Goal: Task Accomplishment & Management: Complete application form

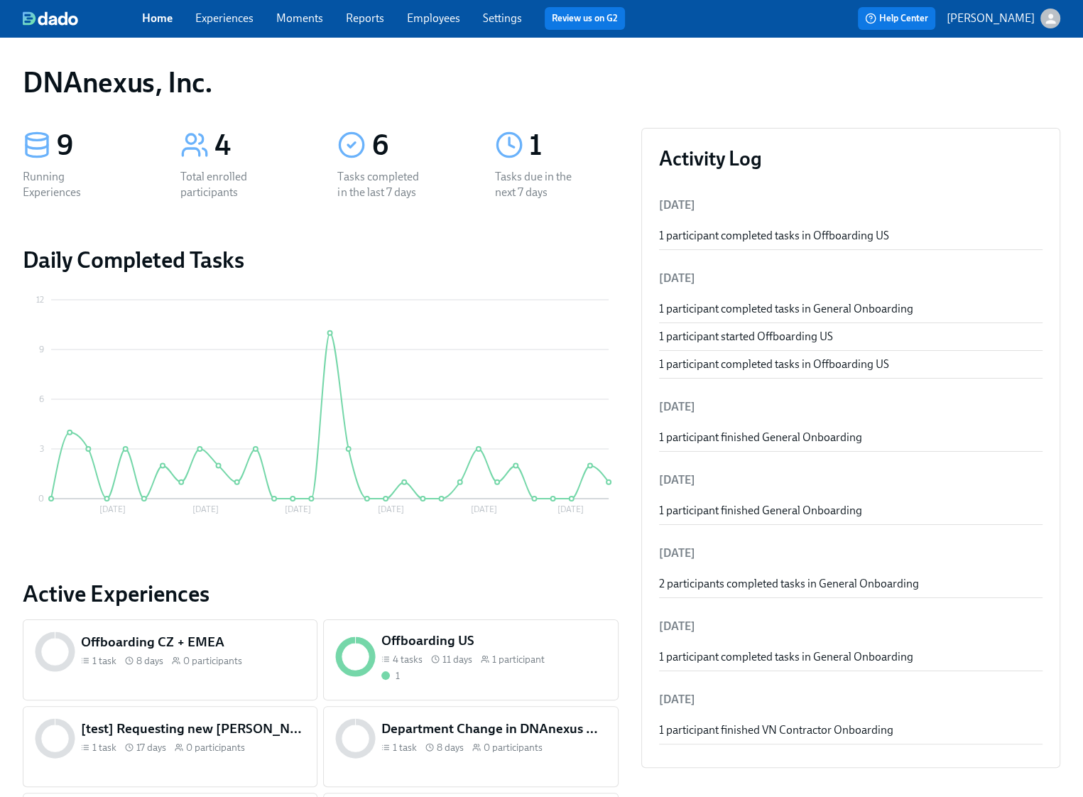
click at [206, 19] on link "Experiences" at bounding box center [224, 17] width 58 height 13
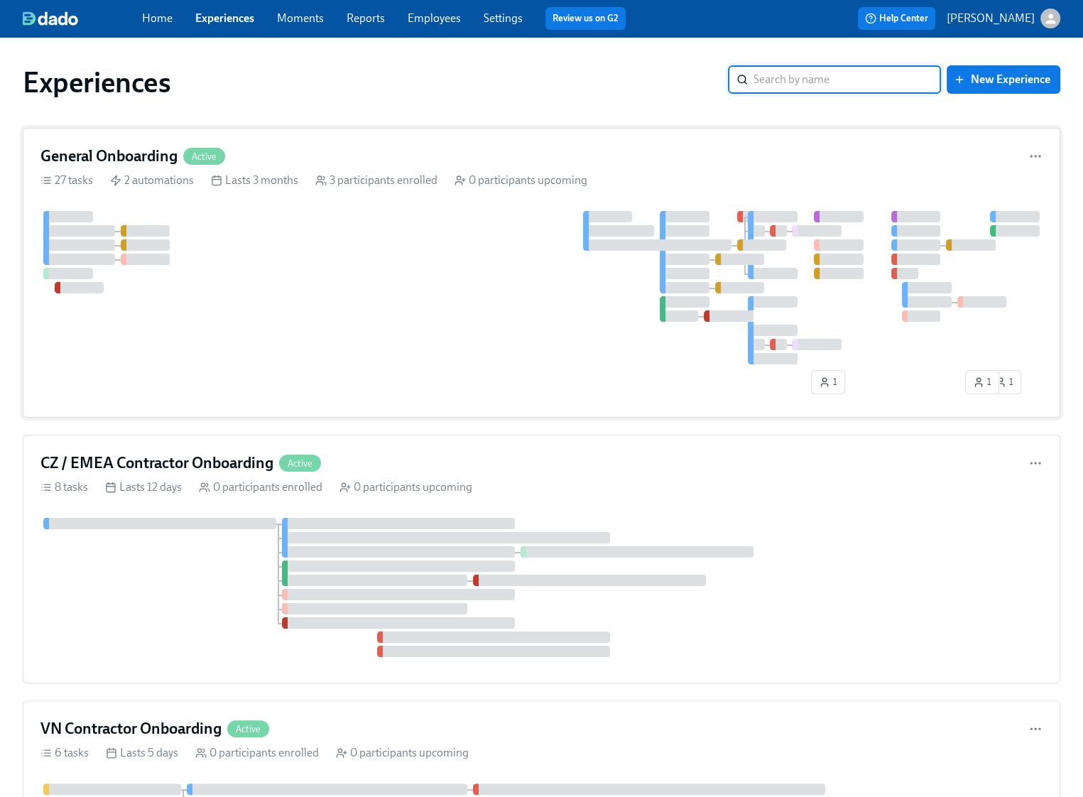
click at [291, 240] on div at bounding box center [541, 287] width 1002 height 153
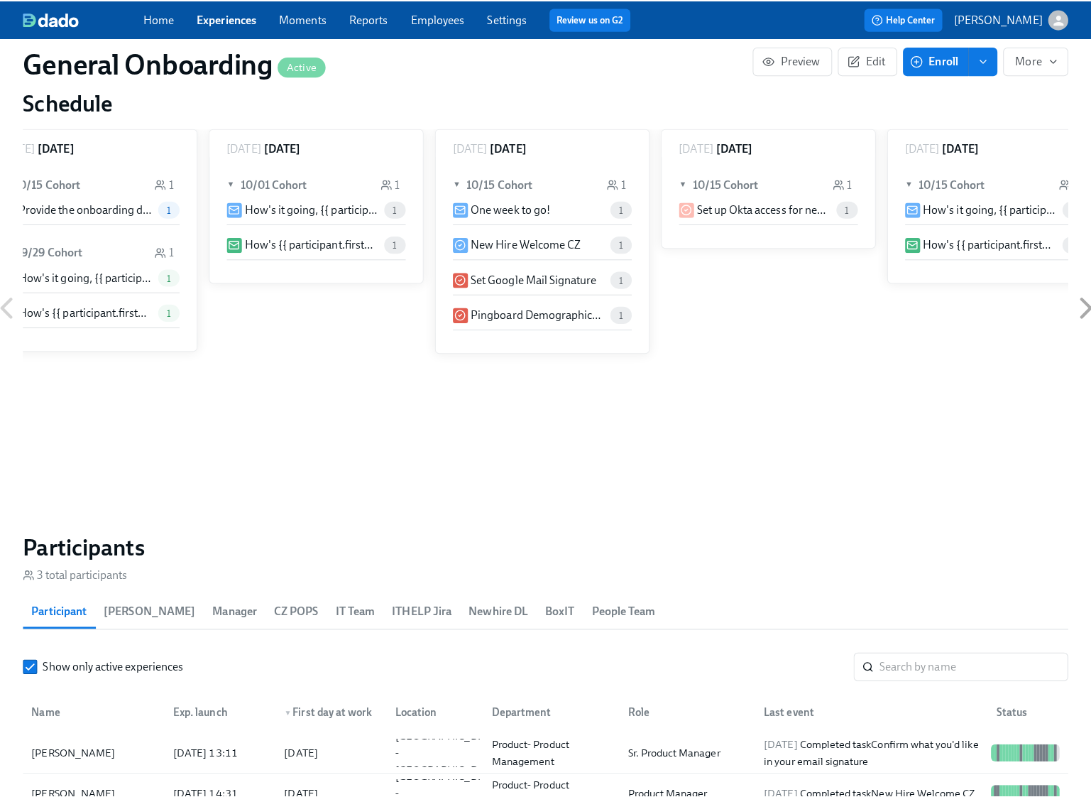
scroll to position [1323, 0]
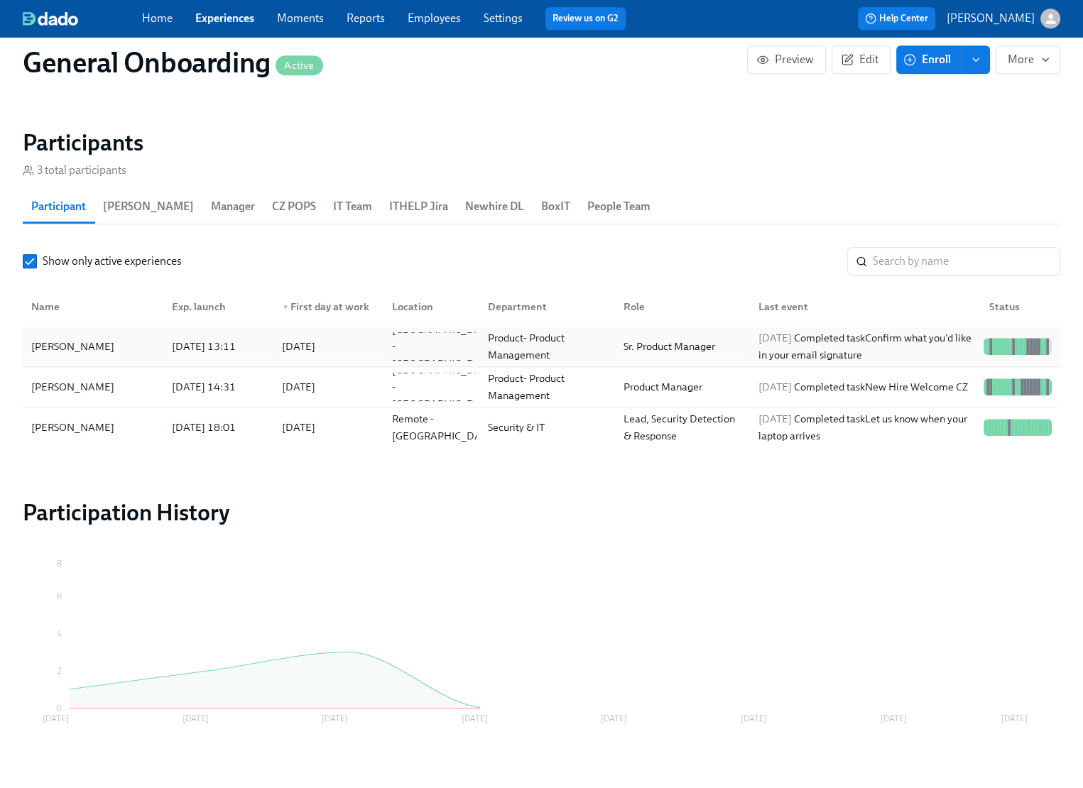
click at [81, 349] on div "[PERSON_NAME]" at bounding box center [73, 346] width 94 height 17
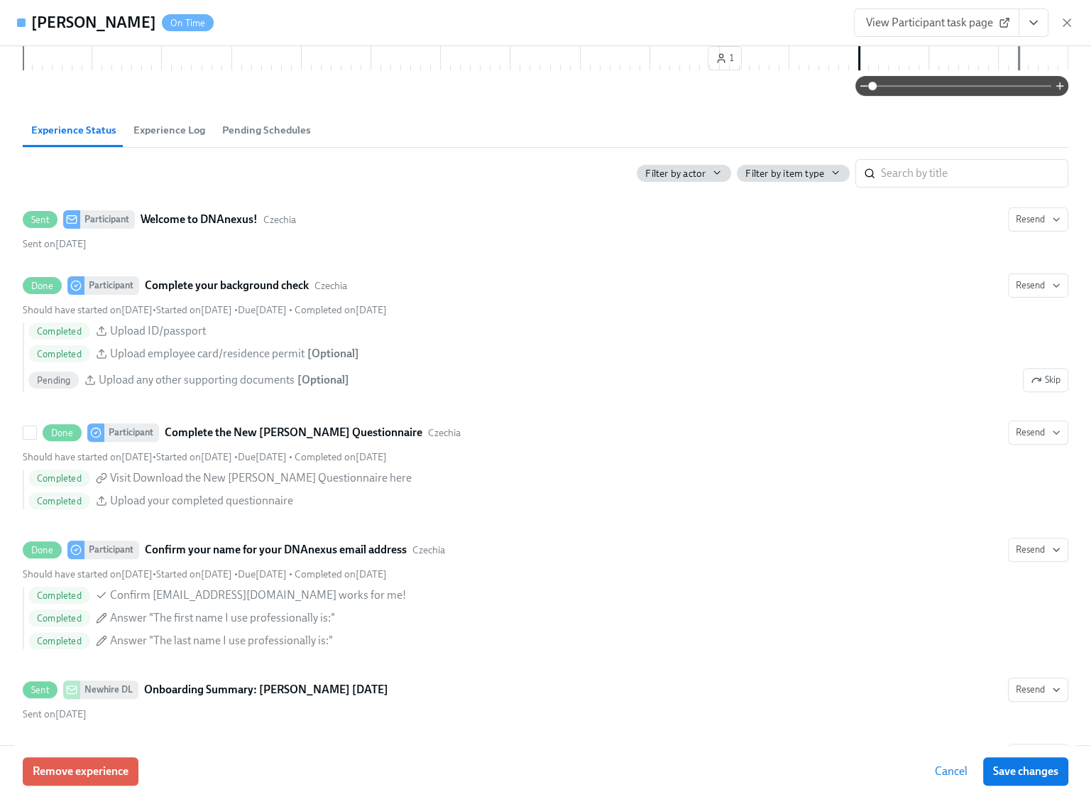
scroll to position [642, 0]
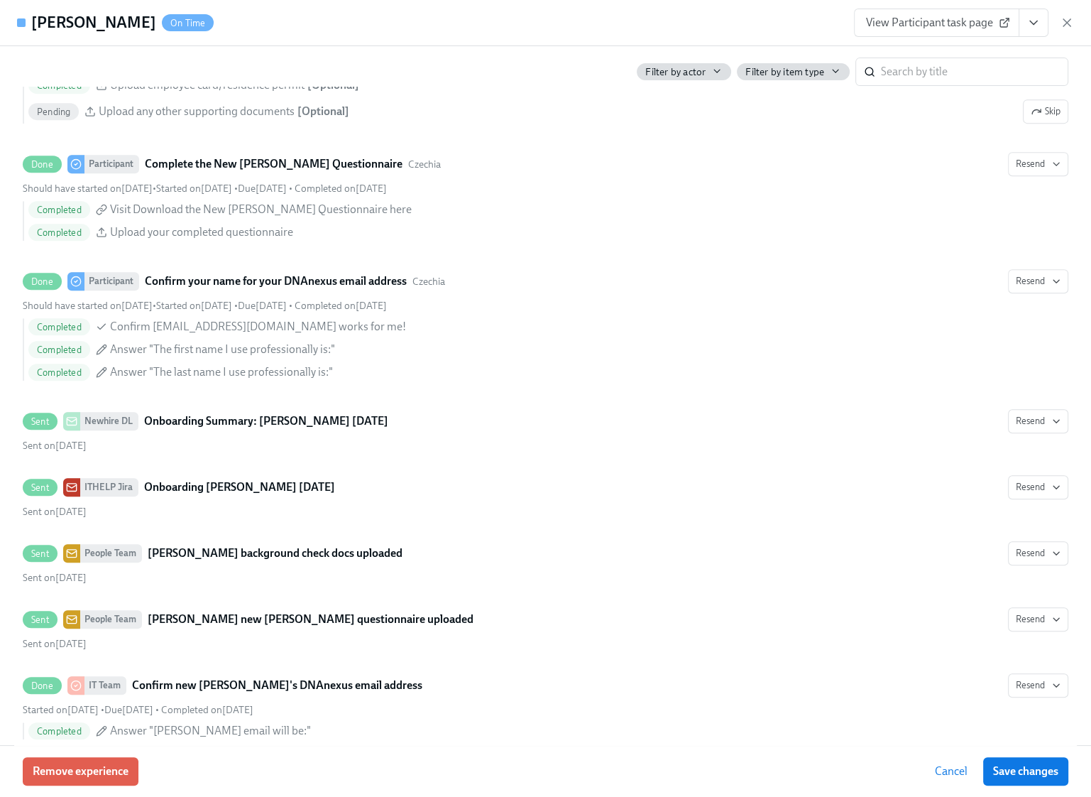
click at [900, 18] on span "View Participant task page" at bounding box center [936, 23] width 141 height 14
click at [1036, 20] on icon "View task page" at bounding box center [1034, 23] width 14 height 14
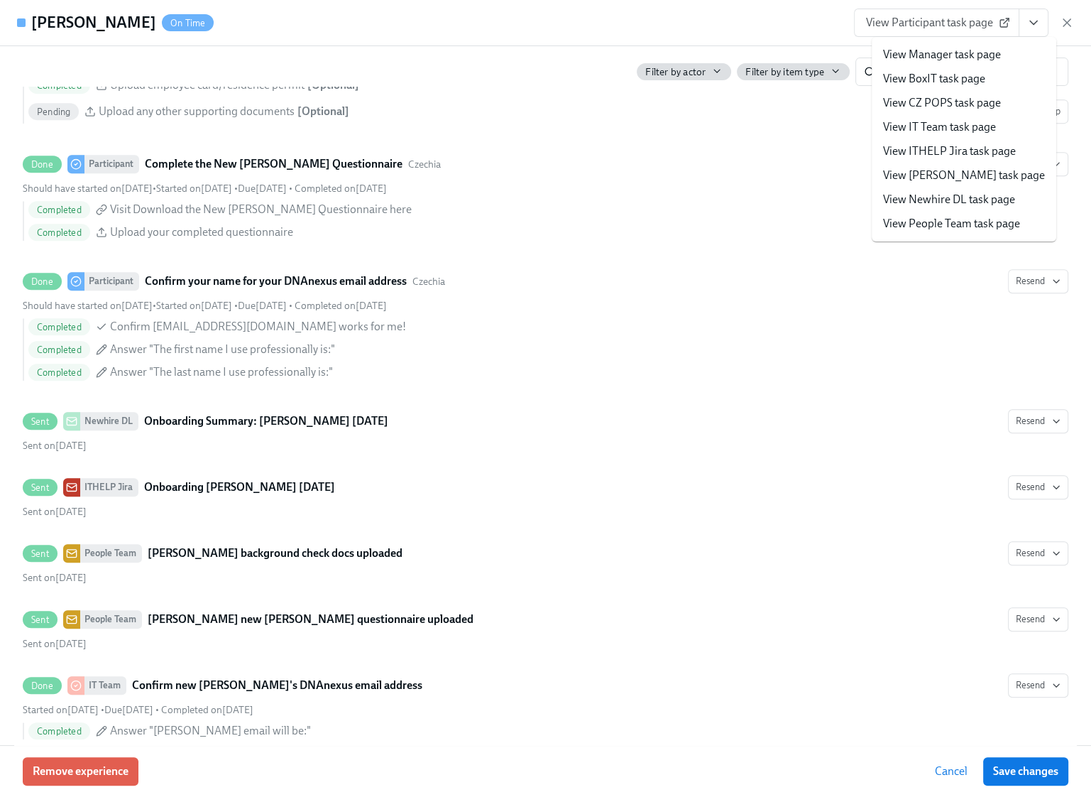
click at [974, 54] on link "View Manager task page" at bounding box center [942, 55] width 118 height 16
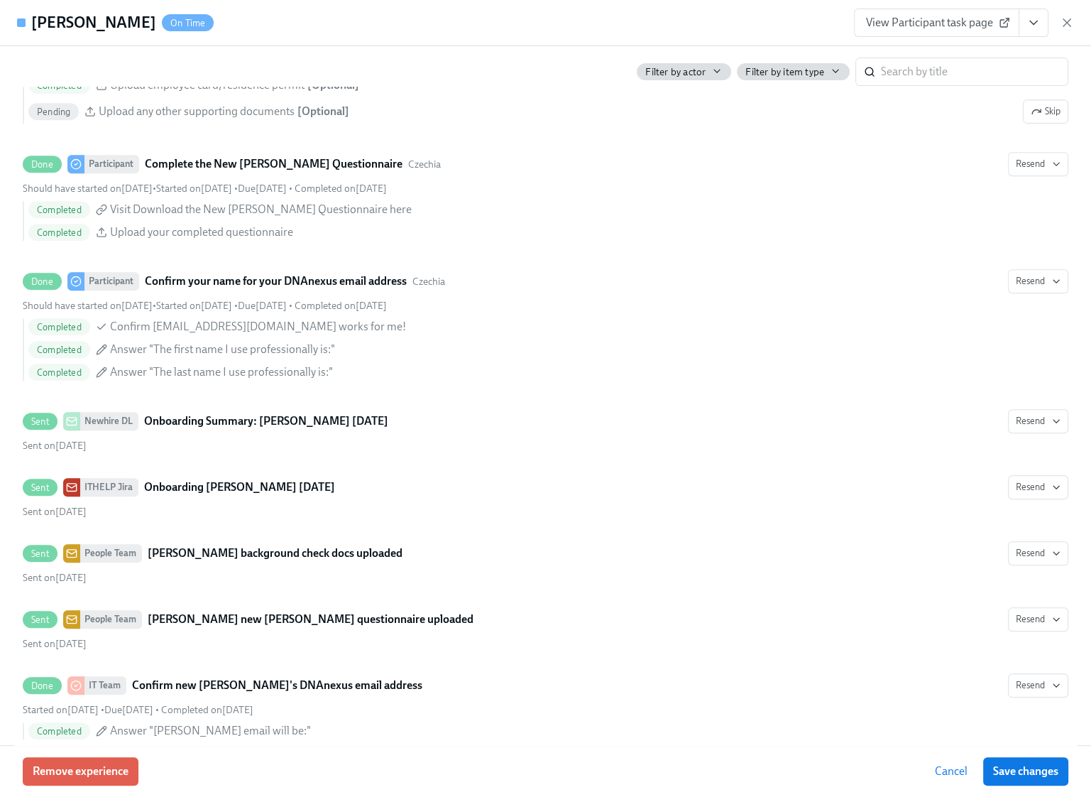
scroll to position [1273, 0]
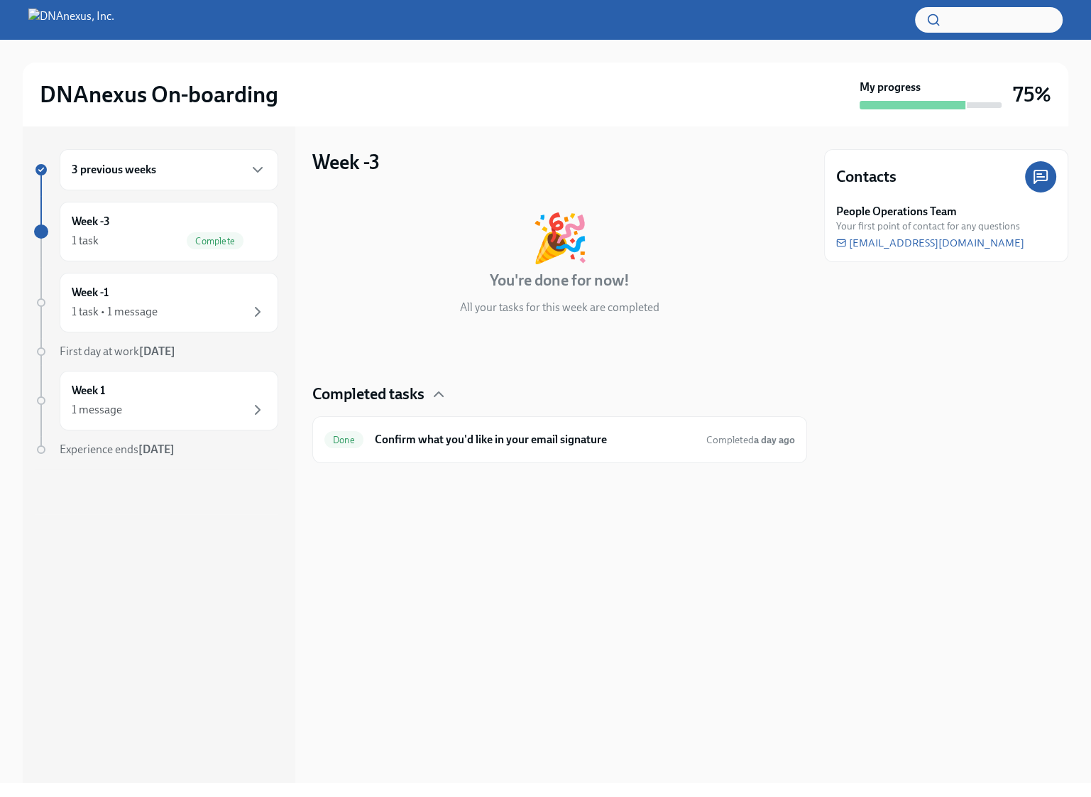
click at [237, 163] on div "3 previous weeks" at bounding box center [169, 169] width 195 height 17
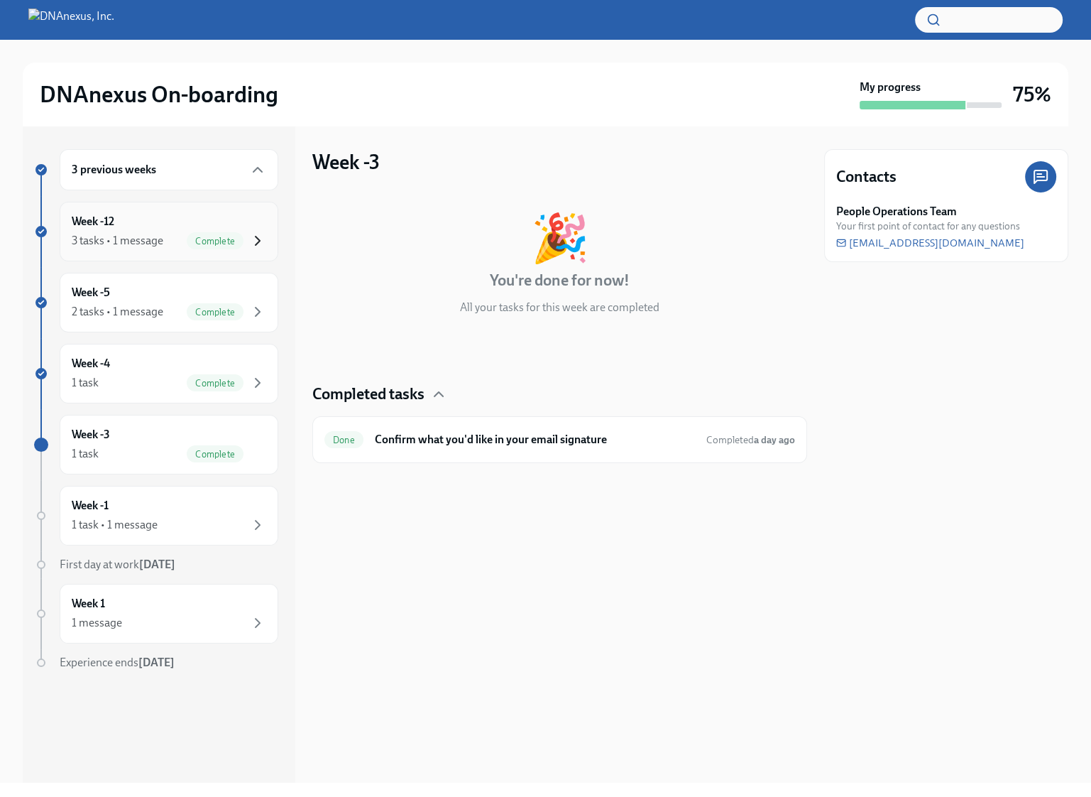
click at [262, 241] on icon "button" at bounding box center [257, 240] width 17 height 17
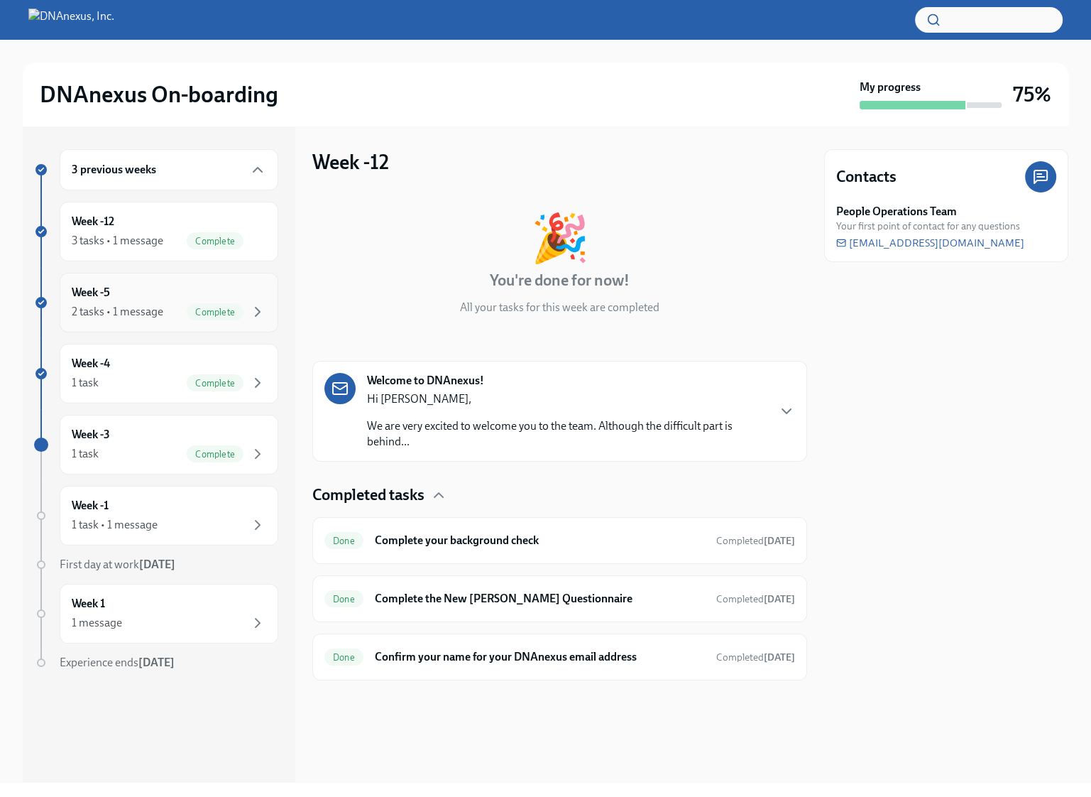
click at [222, 317] on div "Complete" at bounding box center [215, 311] width 57 height 17
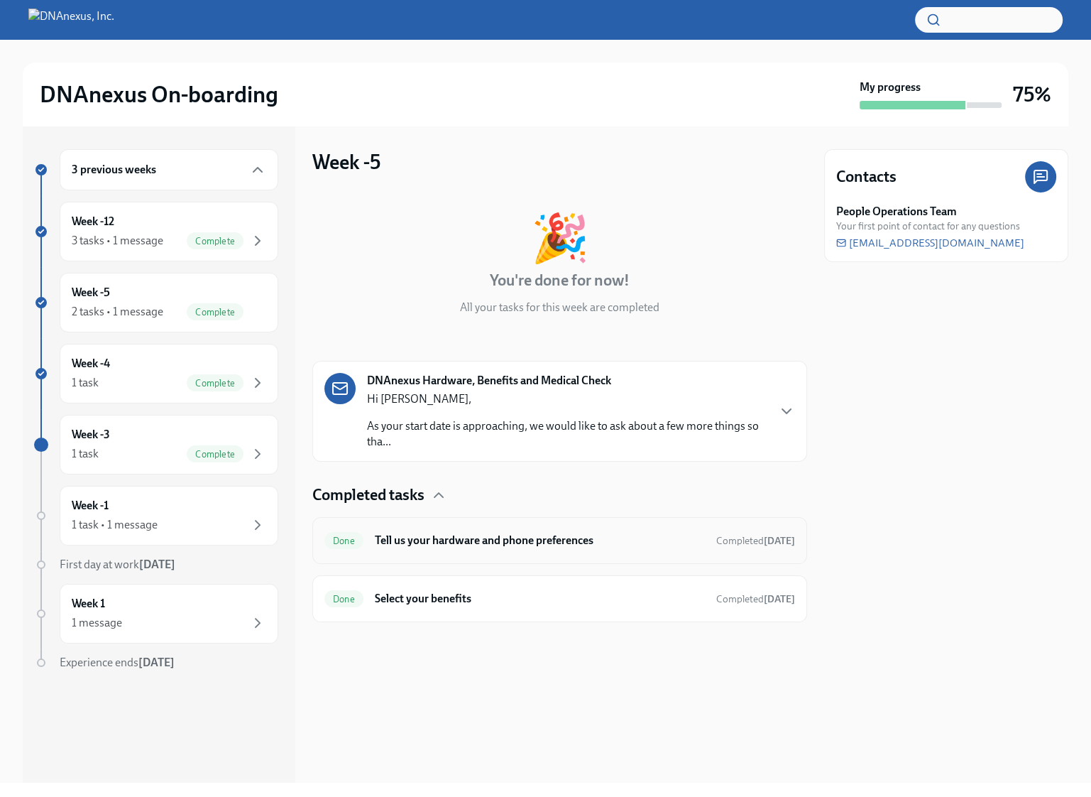
click at [479, 539] on h6 "Tell us your hardware and phone preferences" at bounding box center [540, 541] width 330 height 16
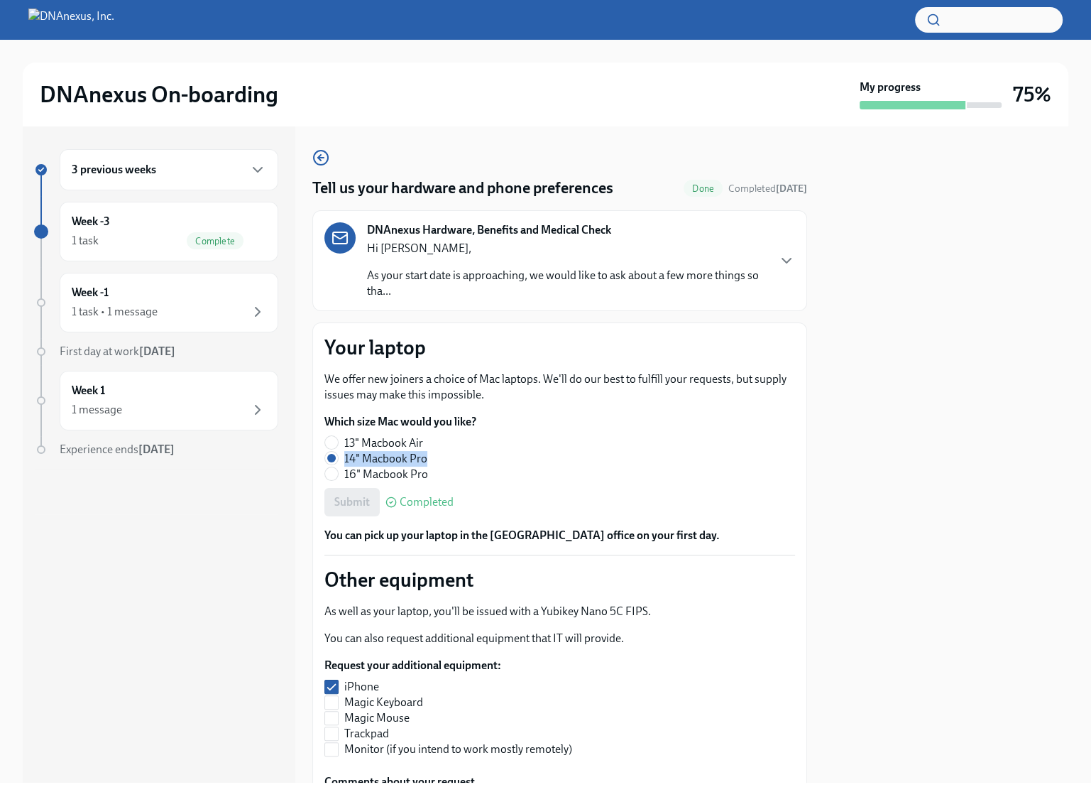
drag, startPoint x: 428, startPoint y: 462, endPoint x: 347, endPoint y: 460, distance: 81.7
click at [347, 460] on label "14" Macbook Pro" at bounding box center [395, 459] width 141 height 16
copy span "14" Macbook Pro"
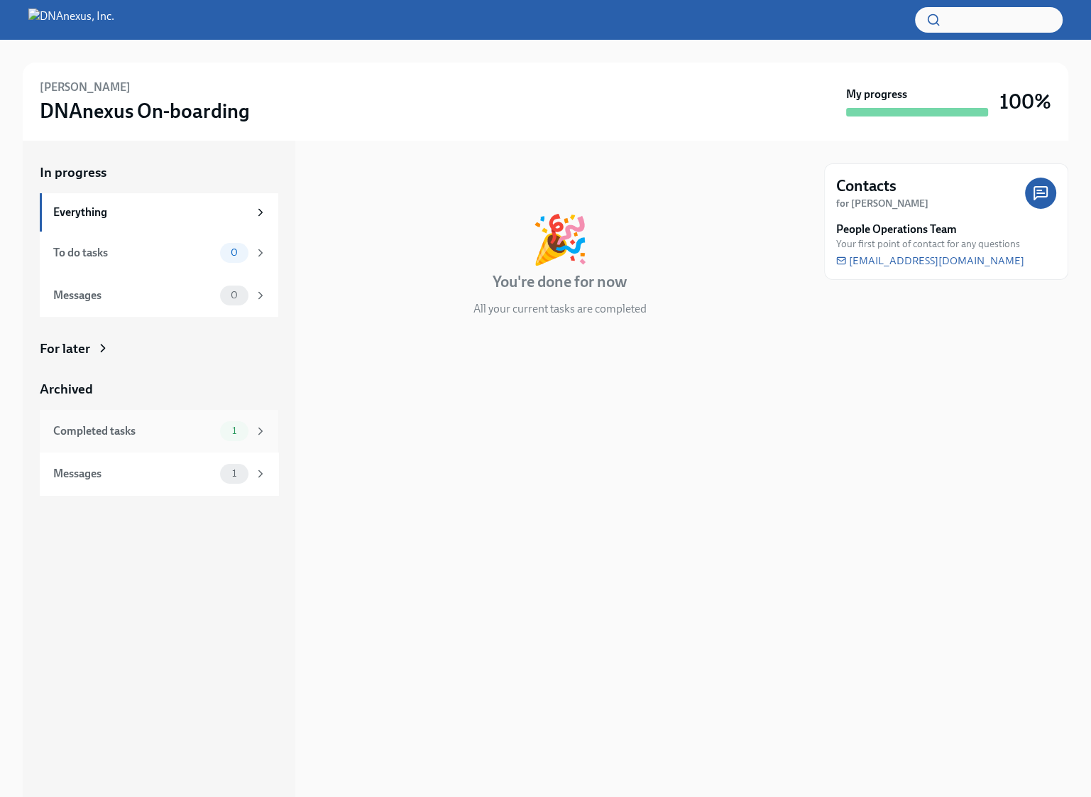
click at [238, 433] on span "1" at bounding box center [234, 430] width 21 height 11
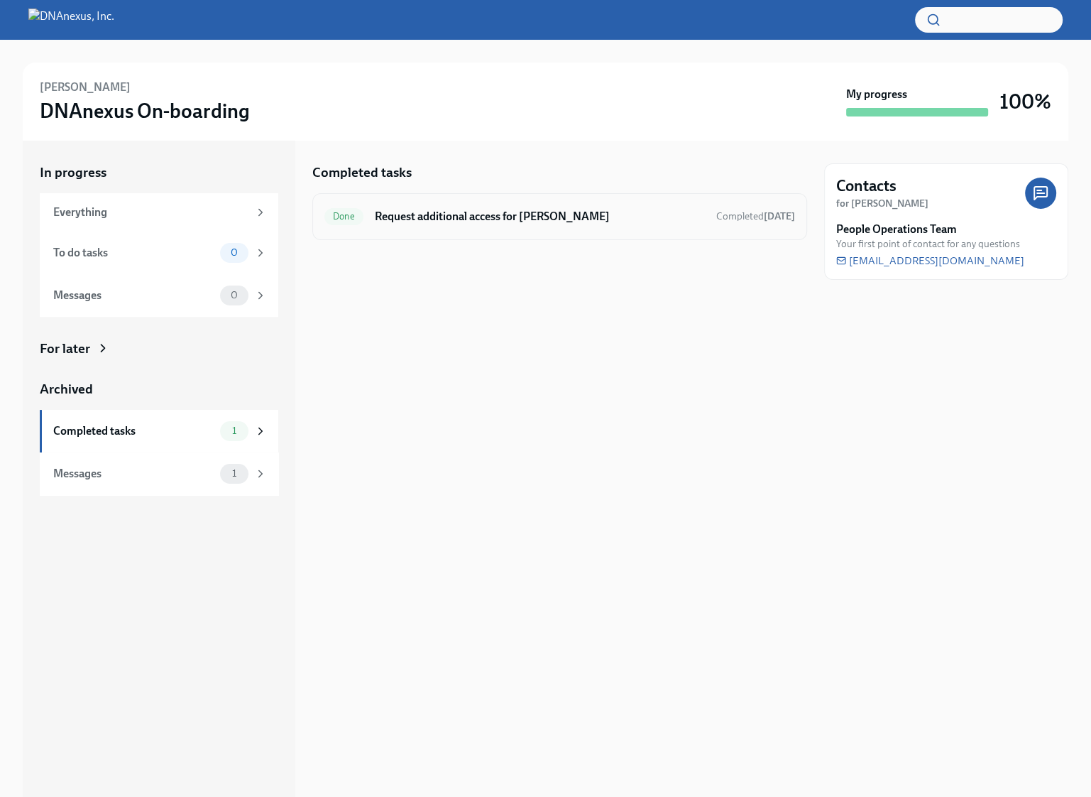
click at [530, 219] on h6 "Request additional access for [PERSON_NAME]" at bounding box center [540, 217] width 330 height 16
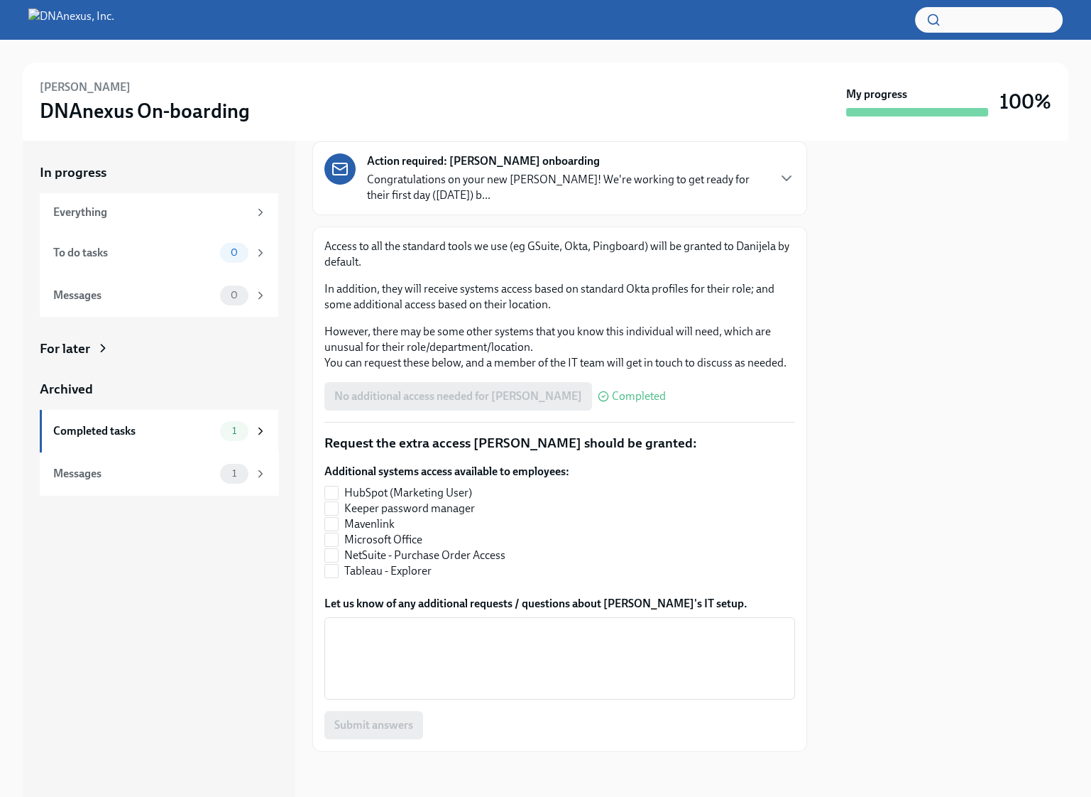
scroll to position [97, 0]
click at [516, 394] on div "No additional access needed for [PERSON_NAME] Completed" at bounding box center [496, 396] width 342 height 28
drag, startPoint x: 572, startPoint y: 396, endPoint x: 324, endPoint y: 398, distance: 248.5
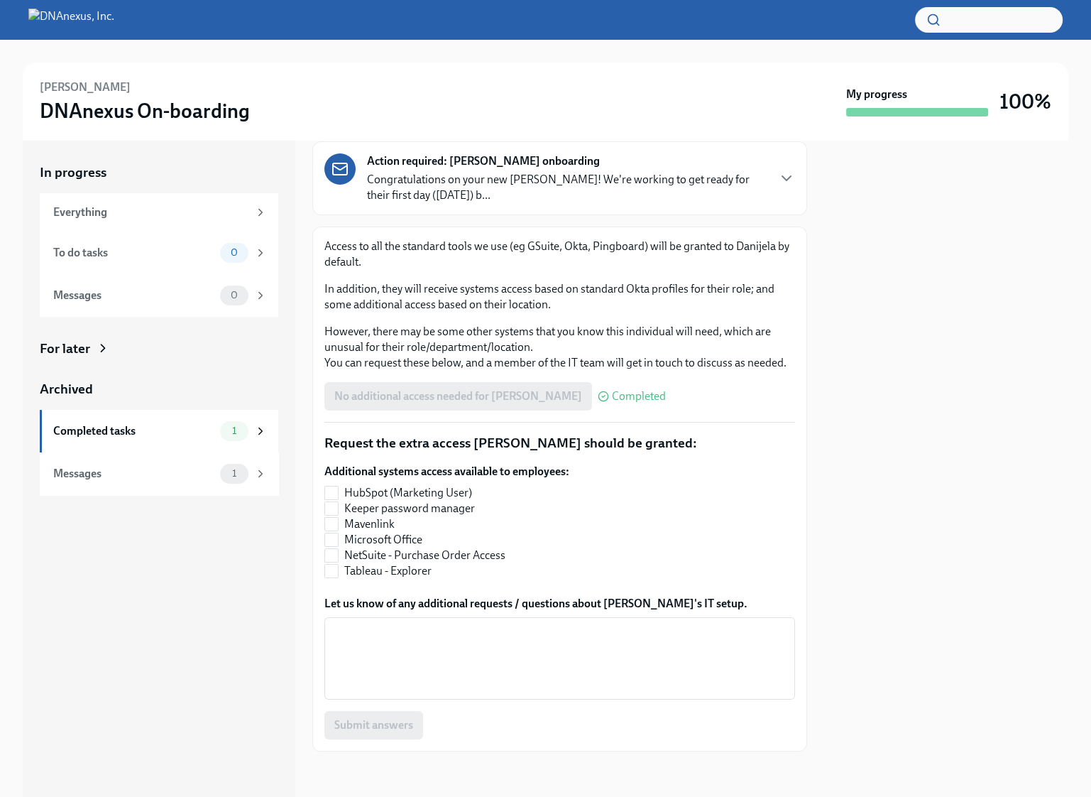
click at [325, 398] on div "No additional access needed for [PERSON_NAME] Completed" at bounding box center [496, 396] width 342 height 28
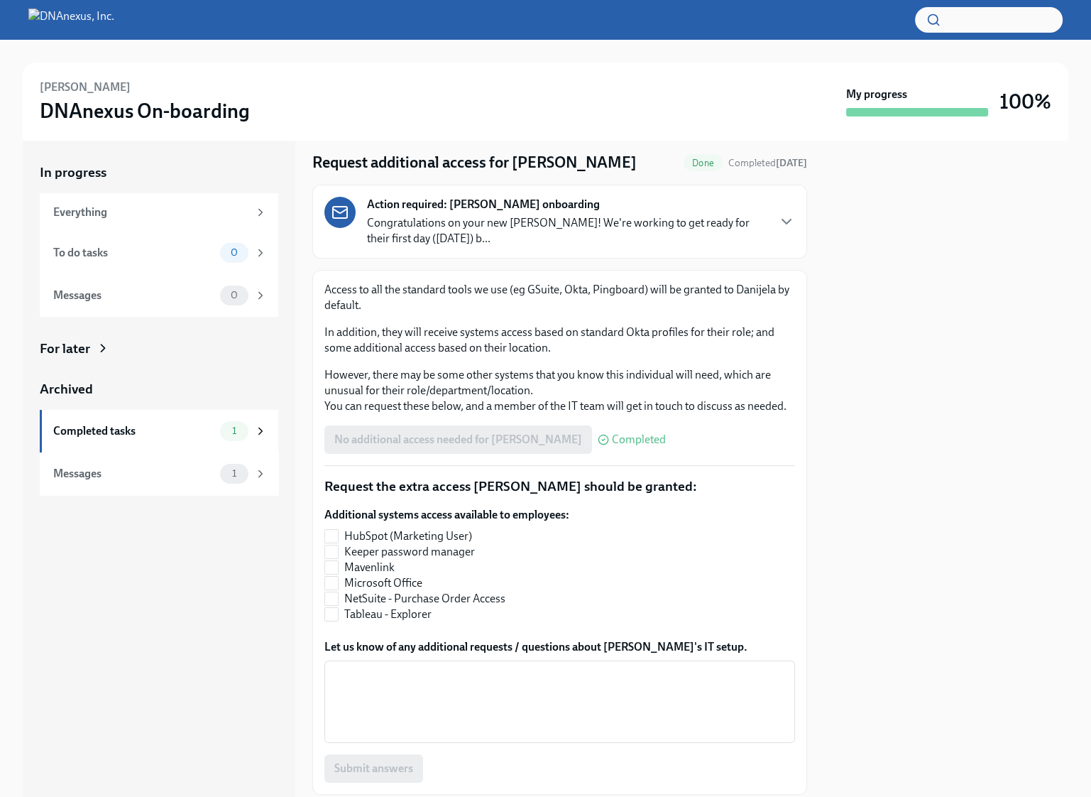
scroll to position [0, 0]
